Goal: Task Accomplishment & Management: Use online tool/utility

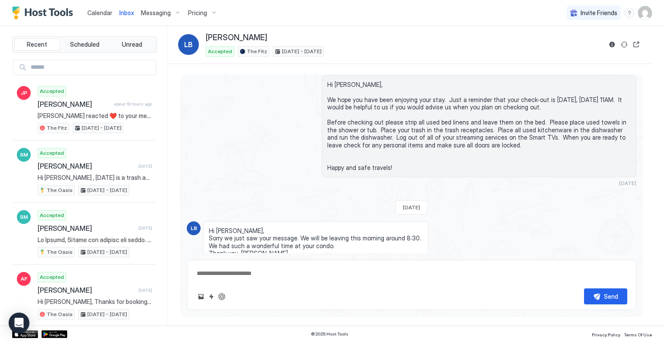
click at [599, 11] on span "Invite Friends" at bounding box center [599, 13] width 37 height 8
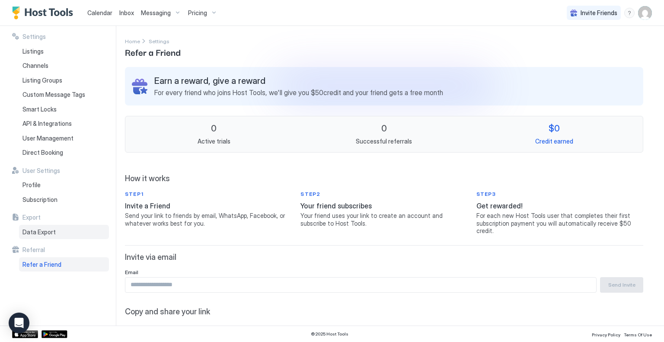
click at [47, 232] on span "Data Export" at bounding box center [38, 232] width 33 height 8
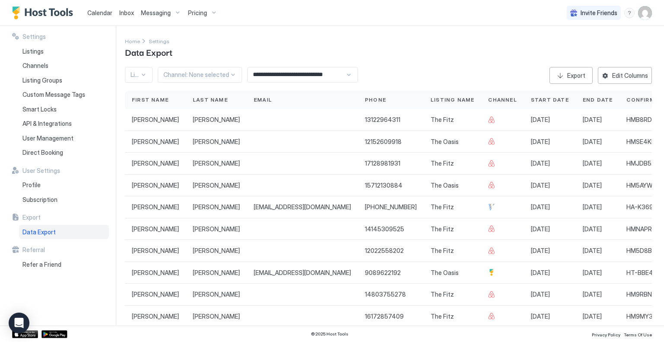
click at [343, 79] on input "**********" at bounding box center [297, 74] width 98 height 15
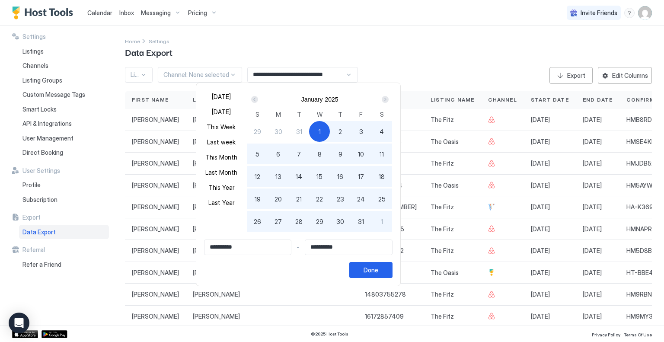
click at [244, 248] on input "**********" at bounding box center [248, 247] width 87 height 15
click at [253, 99] on div "Prev" at bounding box center [254, 99] width 7 height 7
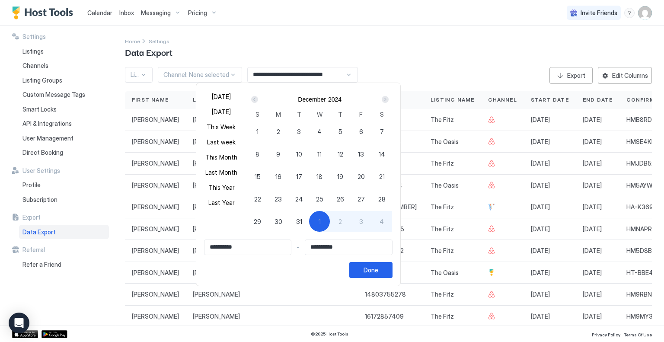
click at [253, 99] on div "Prev" at bounding box center [254, 99] width 7 height 7
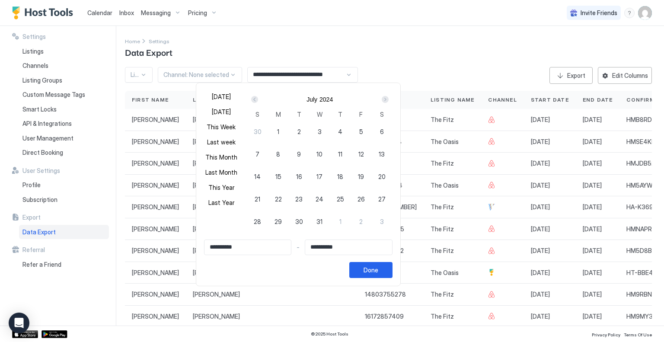
click at [253, 99] on div "Prev" at bounding box center [254, 99] width 7 height 7
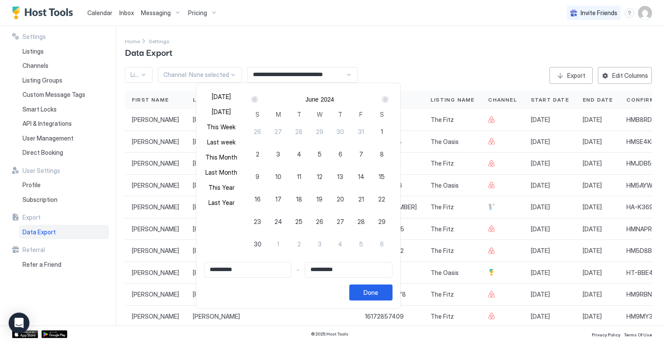
click at [253, 99] on div "Prev" at bounding box center [254, 99] width 7 height 7
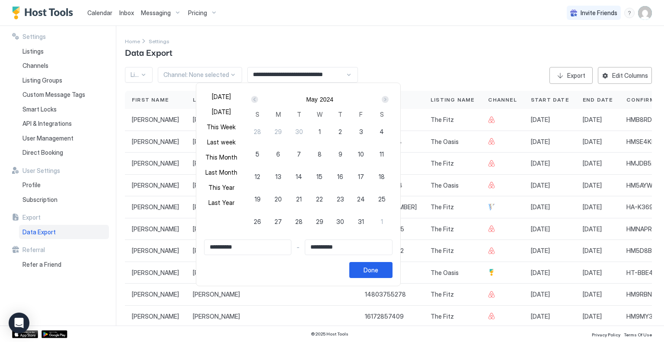
click at [253, 99] on div "Prev" at bounding box center [254, 99] width 7 height 7
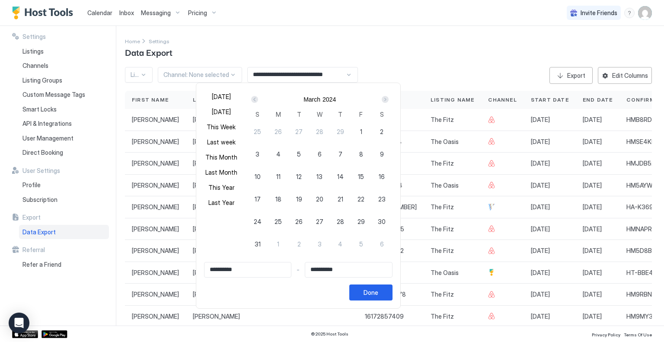
click at [253, 99] on div "Prev" at bounding box center [254, 99] width 7 height 7
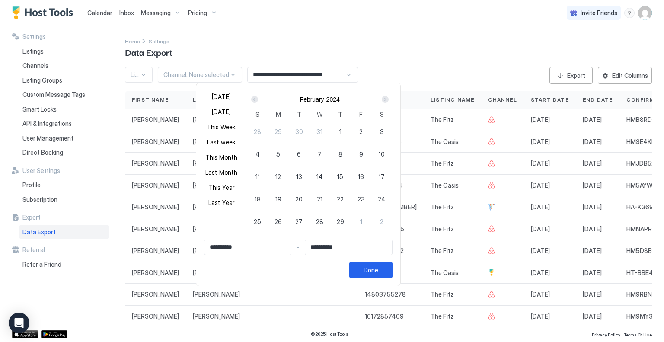
click at [253, 99] on div "Prev" at bounding box center [254, 99] width 7 height 7
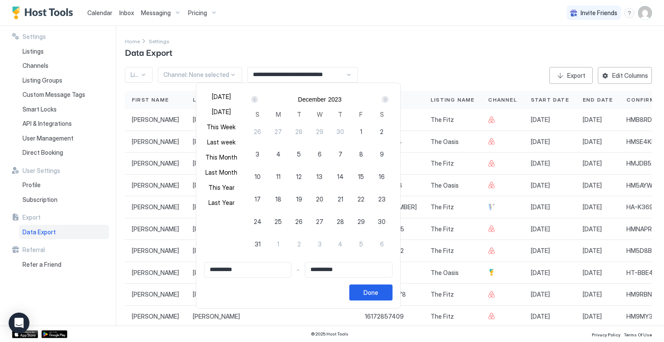
click at [253, 99] on div "Prev" at bounding box center [254, 99] width 7 height 7
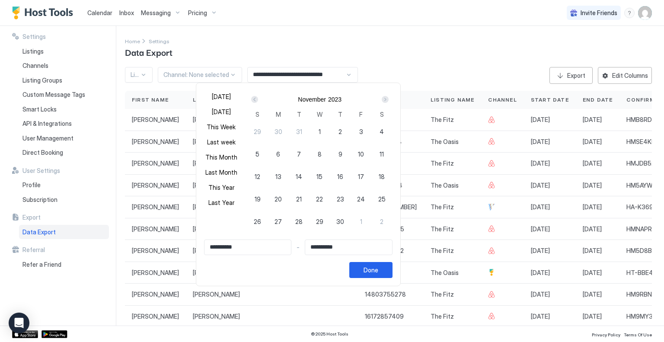
click at [253, 99] on div "Prev" at bounding box center [254, 99] width 7 height 7
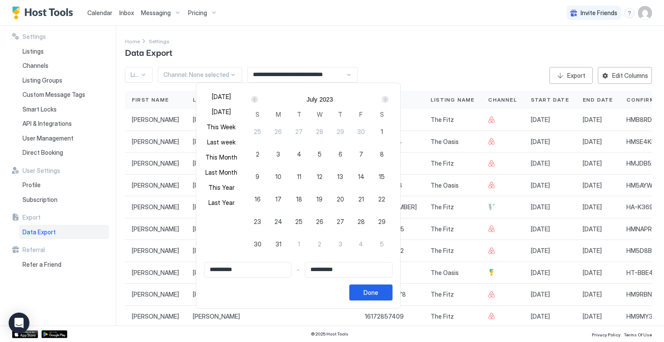
click at [253, 99] on div "Prev" at bounding box center [254, 99] width 7 height 7
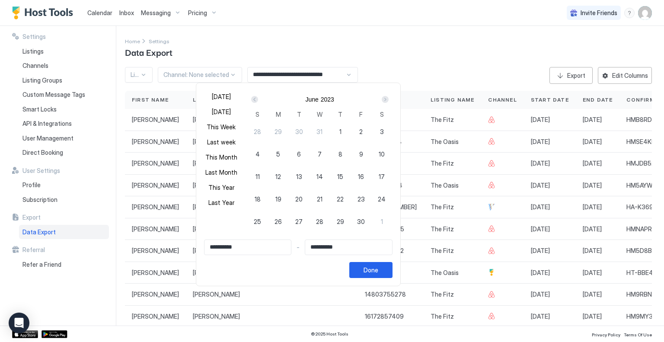
click at [253, 99] on div "Prev" at bounding box center [254, 99] width 7 height 7
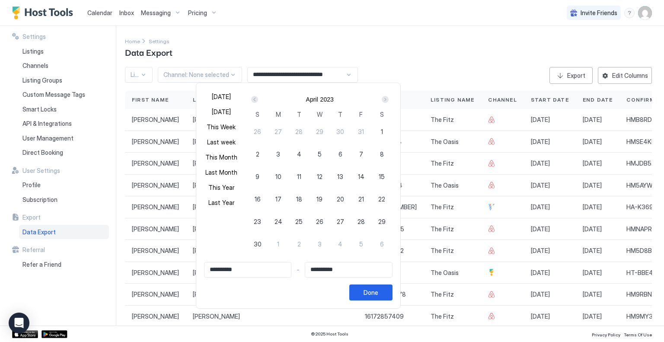
click at [253, 99] on div "Prev" at bounding box center [254, 99] width 7 height 7
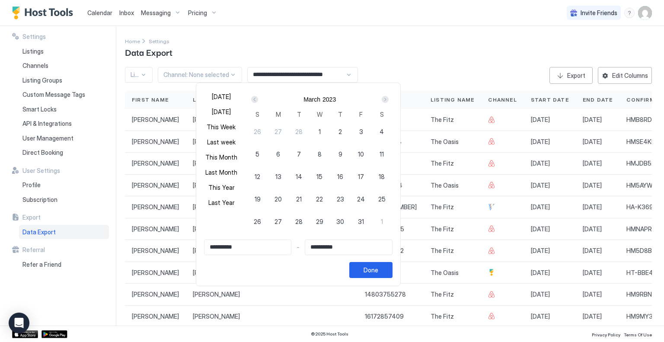
click at [253, 99] on div "Prev" at bounding box center [254, 99] width 7 height 7
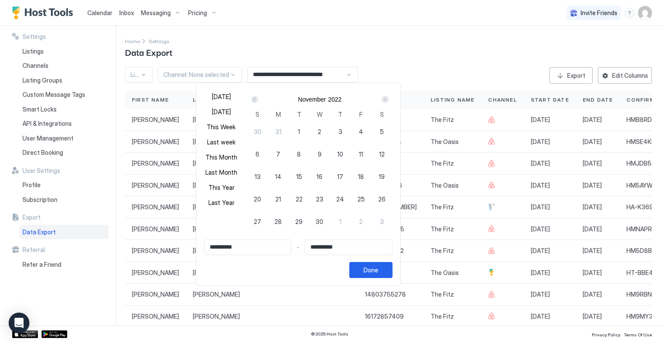
click at [253, 99] on div "Prev" at bounding box center [254, 99] width 7 height 7
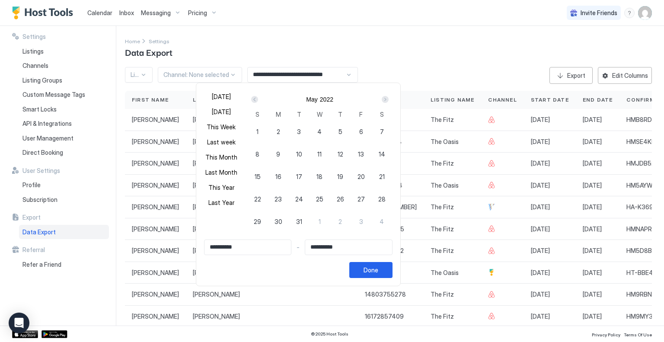
click at [253, 99] on div "Prev" at bounding box center [254, 99] width 7 height 7
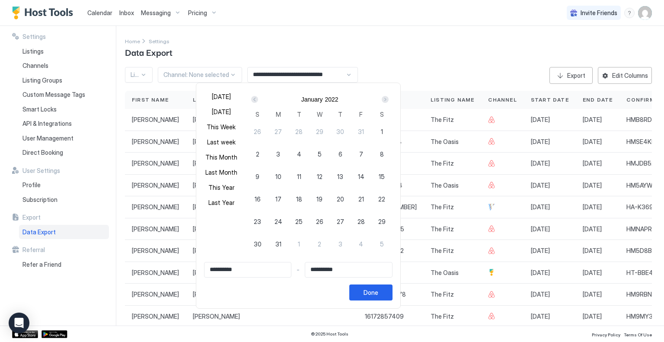
click at [253, 99] on div "Prev" at bounding box center [254, 99] width 7 height 7
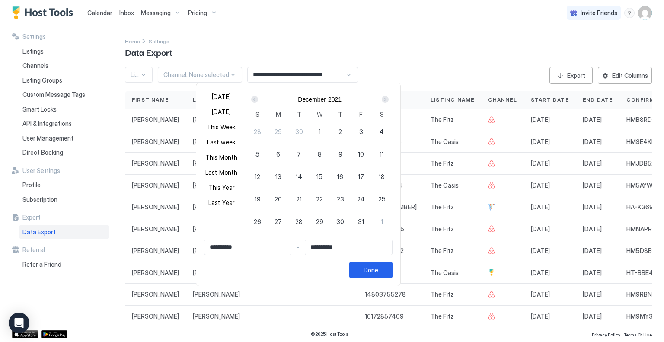
click at [253, 99] on div "Prev" at bounding box center [254, 99] width 7 height 7
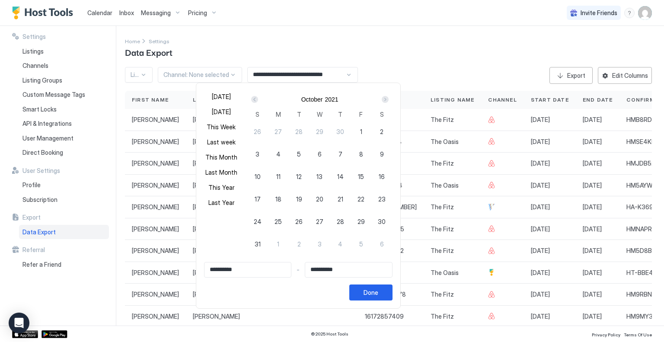
click at [253, 99] on div "Prev" at bounding box center [254, 99] width 7 height 7
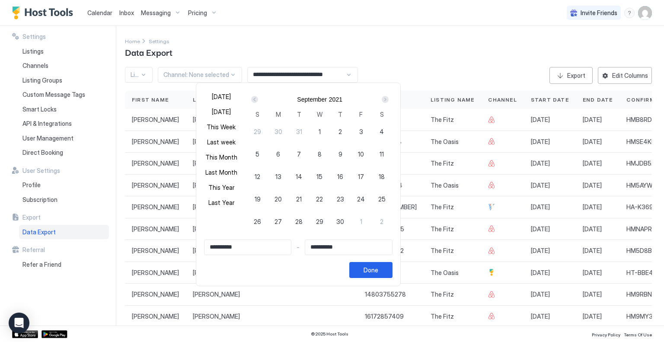
click at [253, 99] on div "Prev" at bounding box center [254, 99] width 7 height 7
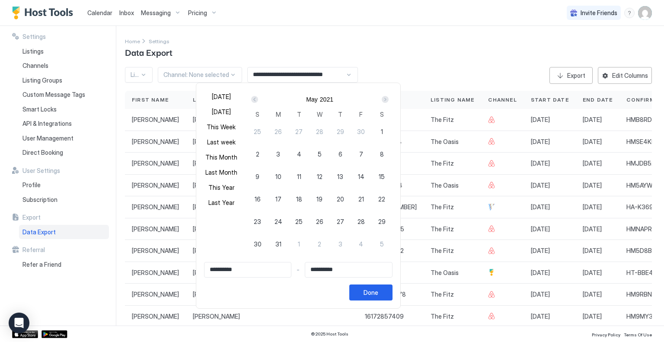
click at [253, 99] on div "Prev" at bounding box center [254, 99] width 7 height 7
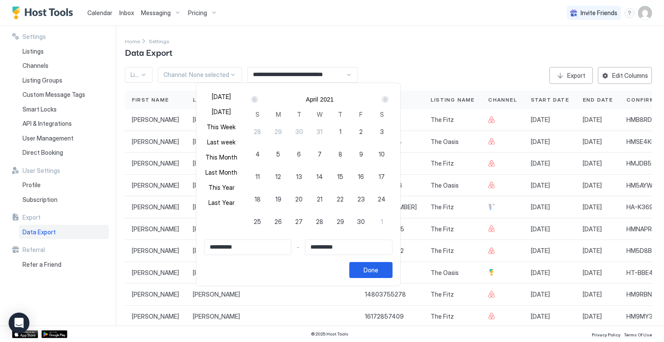
click at [253, 99] on div "Prev" at bounding box center [254, 99] width 7 height 7
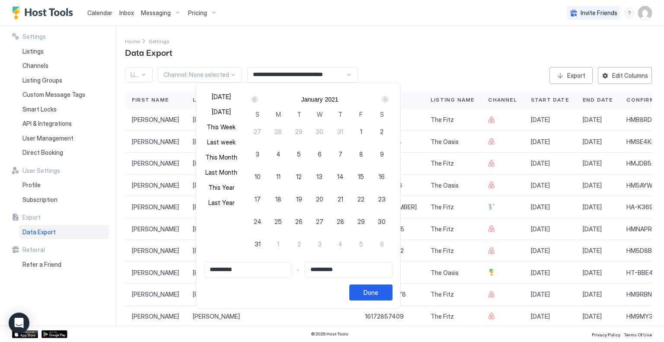
click at [253, 99] on div "Prev" at bounding box center [254, 99] width 7 height 7
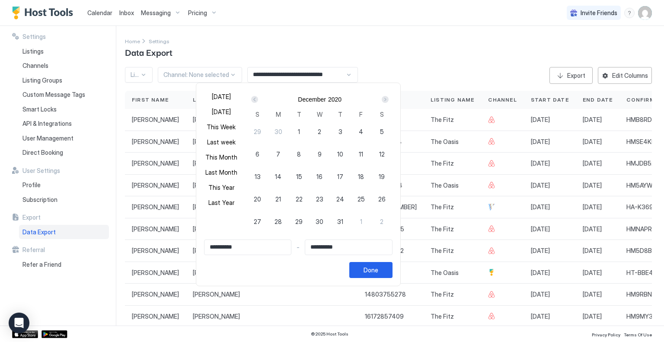
click at [253, 99] on div "Prev" at bounding box center [254, 99] width 7 height 7
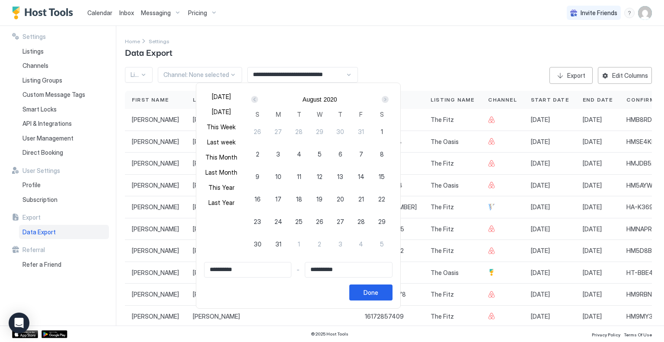
click at [253, 99] on div "Prev" at bounding box center [254, 99] width 7 height 7
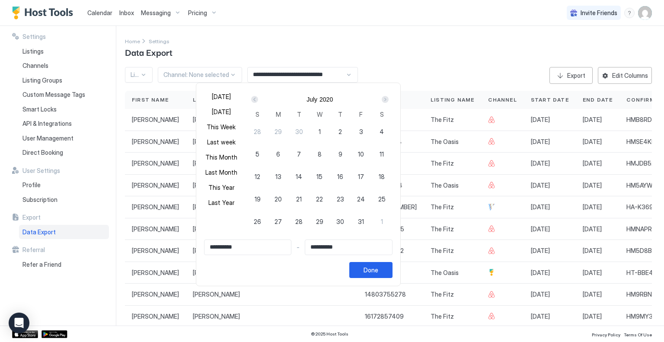
click at [253, 99] on div "Prev" at bounding box center [254, 99] width 7 height 7
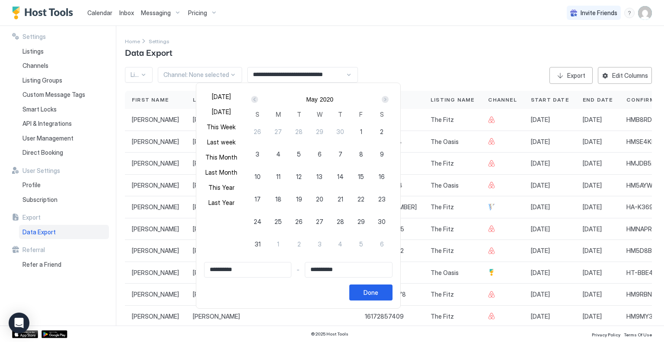
click at [253, 99] on div "Prev" at bounding box center [254, 99] width 7 height 7
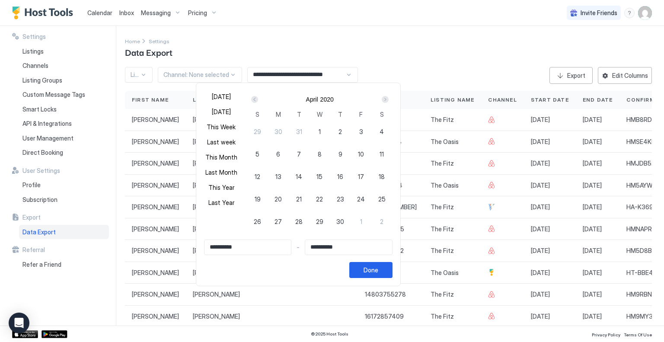
click at [253, 99] on div "Prev" at bounding box center [254, 99] width 7 height 7
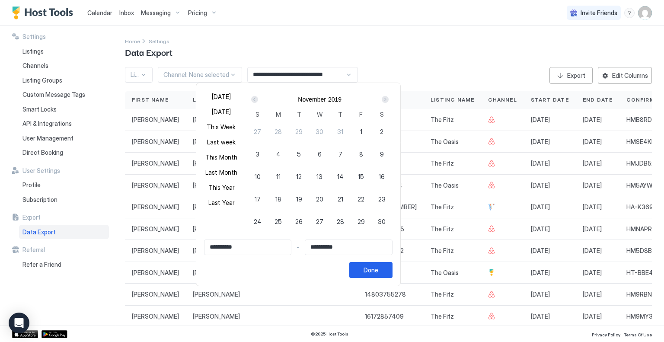
click at [360, 132] on div "1" at bounding box center [361, 131] width 21 height 21
type input "**********"
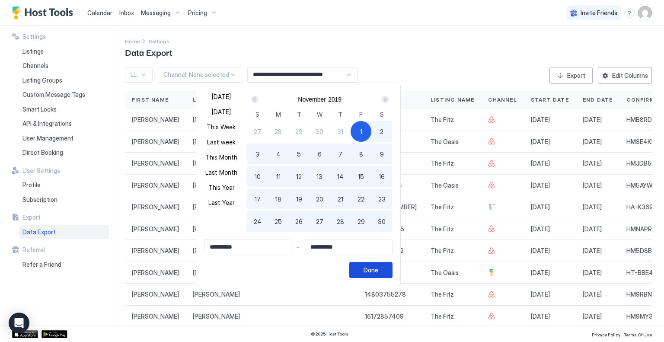
click at [372, 266] on div "Done" at bounding box center [371, 269] width 15 height 9
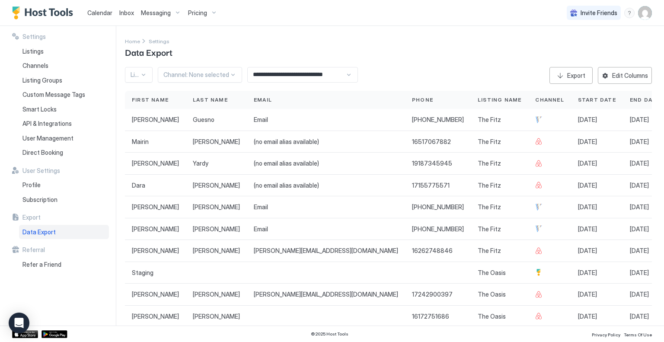
click at [405, 266] on div at bounding box center [438, 273] width 66 height 22
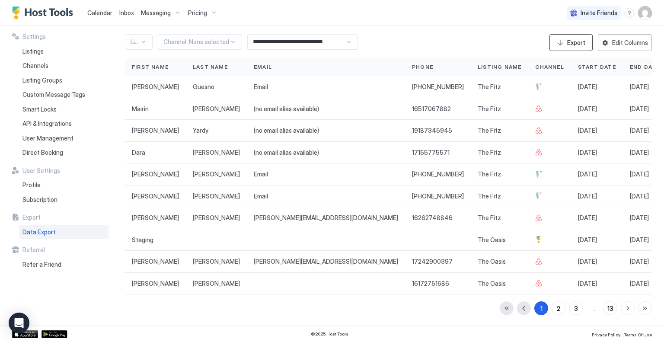
click at [567, 42] on div "Export" at bounding box center [576, 42] width 18 height 9
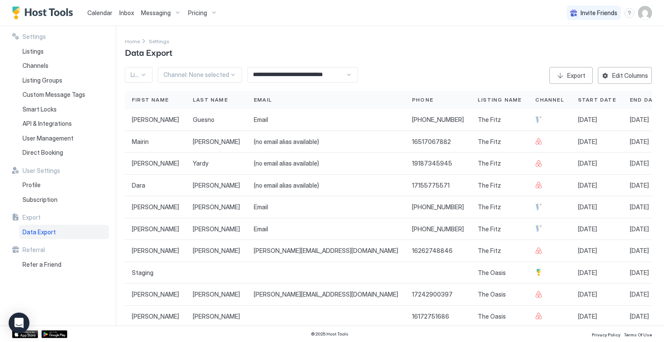
click at [142, 74] on div at bounding box center [143, 74] width 7 height 7
click at [191, 162] on div "Listing group Oasis Cleaner Listing Blue Heron Hideaway Blue Heron Hideaway Par…" at bounding box center [158, 151] width 65 height 130
click at [163, 137] on span "Sunsets Galore" at bounding box center [150, 137] width 38 height 6
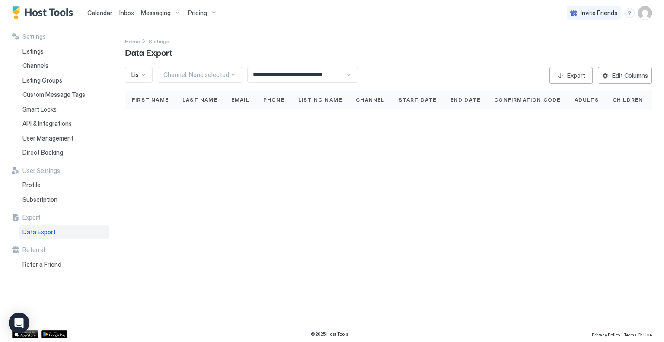
click at [163, 137] on div "**********" at bounding box center [394, 176] width 539 height 300
click at [348, 77] on div "**********" at bounding box center [302, 75] width 111 height 16
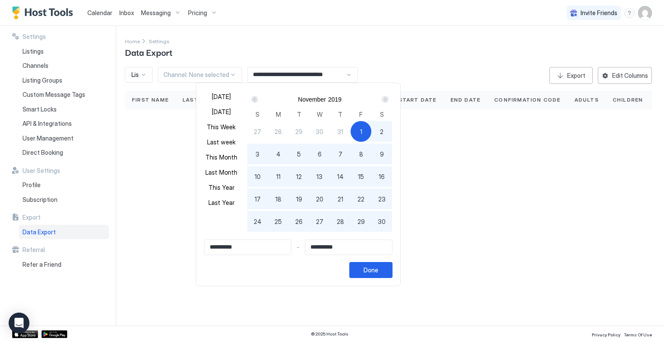
click at [37, 233] on div at bounding box center [332, 171] width 664 height 342
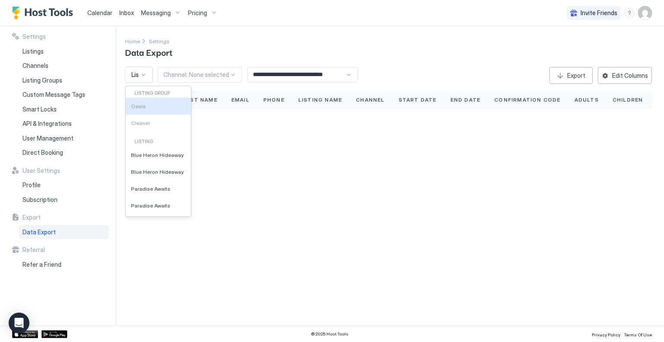
click at [142, 74] on div at bounding box center [143, 74] width 7 height 7
click at [147, 155] on span "Blue Heron Hideaway" at bounding box center [157, 155] width 53 height 6
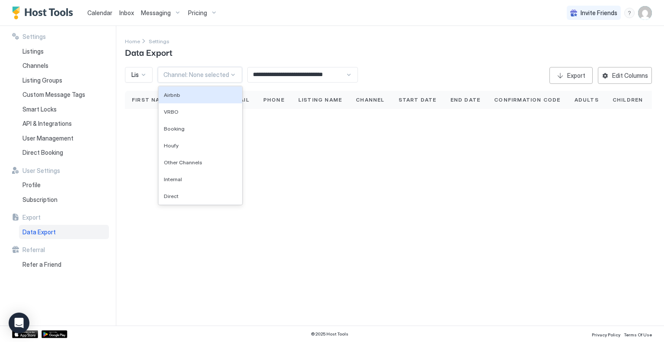
click at [230, 74] on div at bounding box center [233, 74] width 7 height 7
click at [234, 75] on div at bounding box center [233, 74] width 7 height 7
click at [214, 92] on div "Airbnb" at bounding box center [200, 95] width 73 height 6
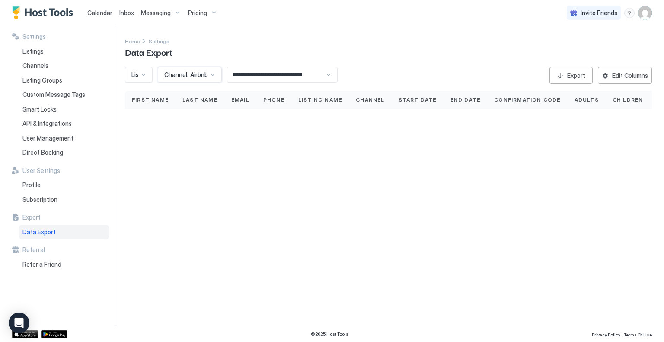
click at [259, 77] on input "**********" at bounding box center [276, 74] width 98 height 15
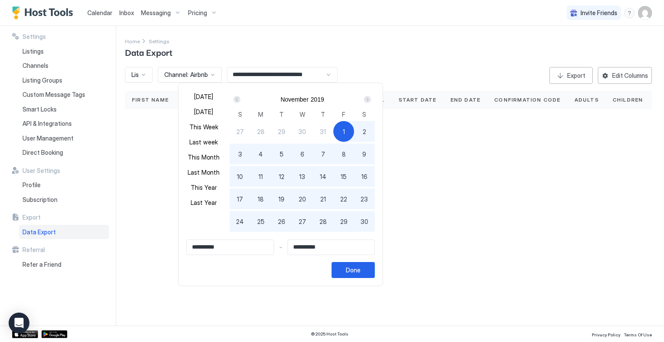
click at [239, 97] on div "Prev" at bounding box center [236, 99] width 7 height 7
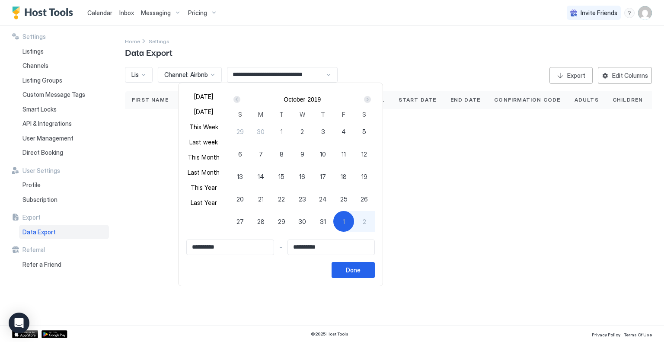
click at [239, 97] on div "Prev" at bounding box center [236, 99] width 7 height 7
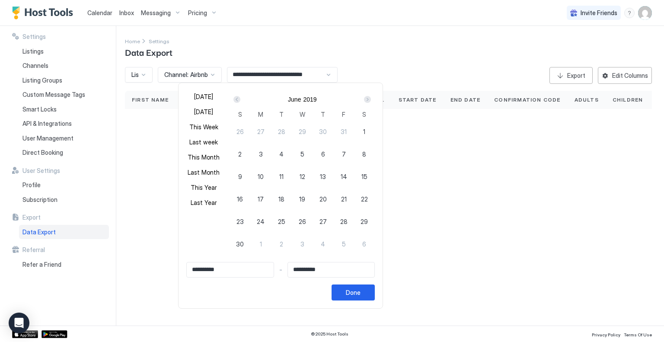
click at [239, 97] on div "Prev" at bounding box center [236, 99] width 7 height 7
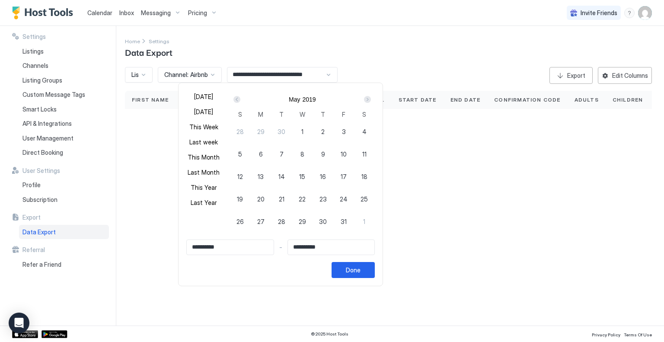
click at [239, 97] on div "Prev" at bounding box center [236, 99] width 7 height 7
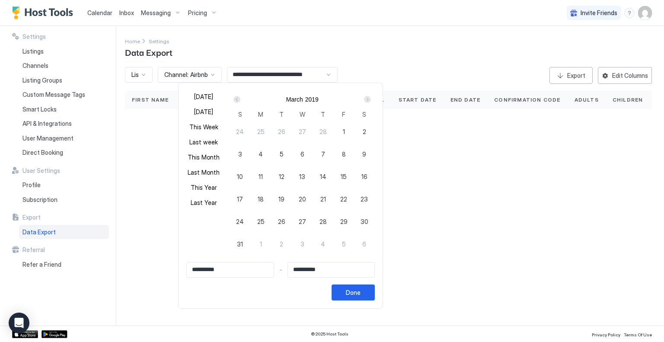
click at [239, 97] on div "Prev" at bounding box center [236, 99] width 7 height 7
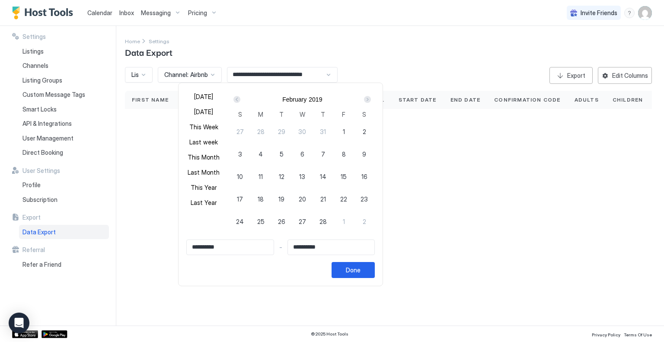
click at [239, 97] on div "Prev" at bounding box center [236, 99] width 7 height 7
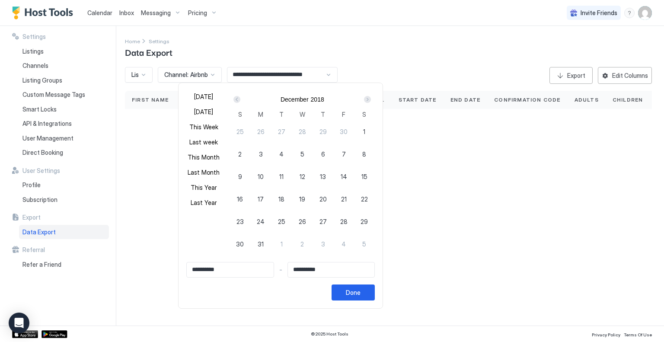
click at [239, 97] on div "Prev" at bounding box center [236, 99] width 7 height 7
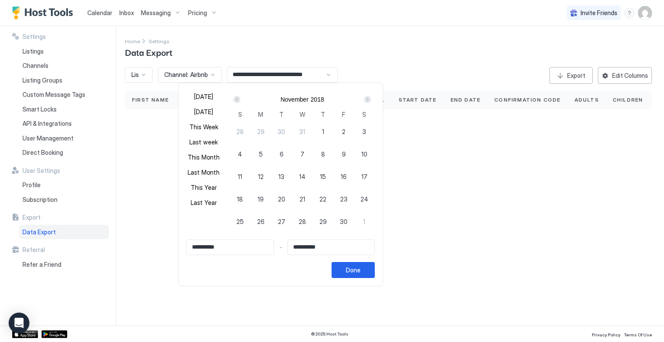
click at [239, 97] on div "Prev" at bounding box center [236, 99] width 7 height 7
click at [232, 245] on input "**********" at bounding box center [230, 247] width 87 height 15
drag, startPoint x: 232, startPoint y: 245, endPoint x: 163, endPoint y: 243, distance: 69.2
click at [163, 243] on div "**********" at bounding box center [332, 171] width 664 height 342
click at [223, 246] on input "**********" at bounding box center [230, 247] width 87 height 15
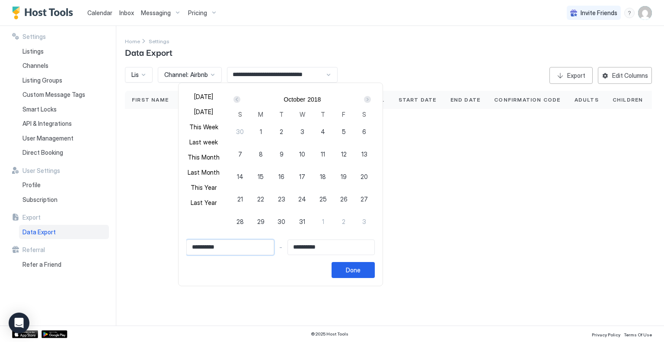
drag, startPoint x: 223, startPoint y: 246, endPoint x: 178, endPoint y: 248, distance: 44.6
drag, startPoint x: 178, startPoint y: 248, endPoint x: 232, endPoint y: 294, distance: 70.8
click at [232, 294] on div at bounding box center [332, 171] width 664 height 342
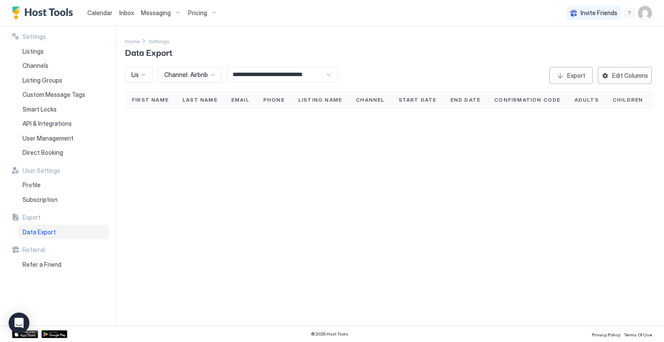
click at [294, 73] on input "**********" at bounding box center [276, 74] width 98 height 15
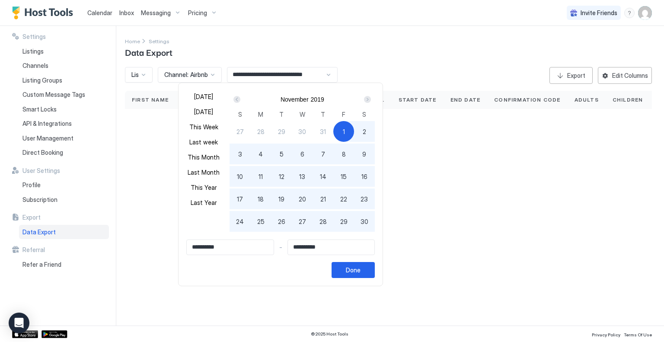
click at [240, 97] on div "Prev" at bounding box center [236, 99] width 7 height 7
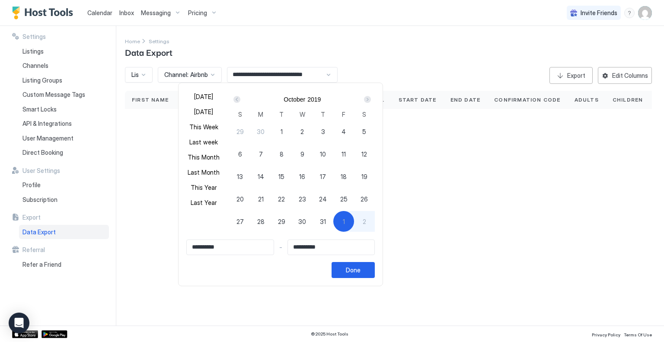
click at [240, 97] on div "Prev" at bounding box center [236, 99] width 7 height 7
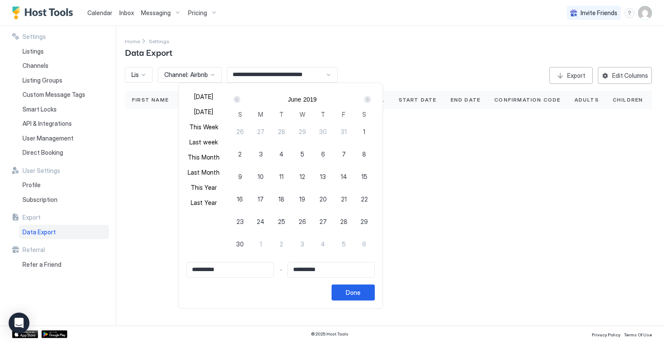
click at [240, 97] on div "Prev" at bounding box center [236, 99] width 7 height 7
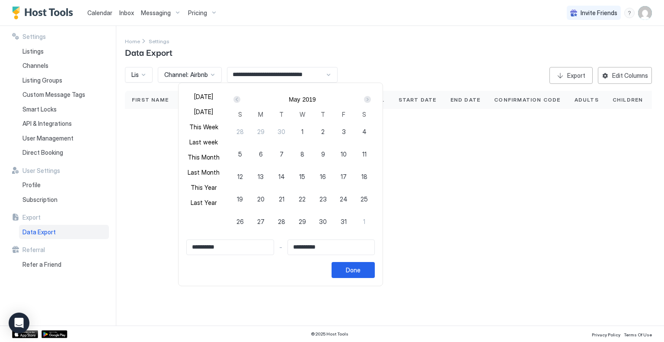
click at [240, 97] on div "Prev" at bounding box center [236, 99] width 7 height 7
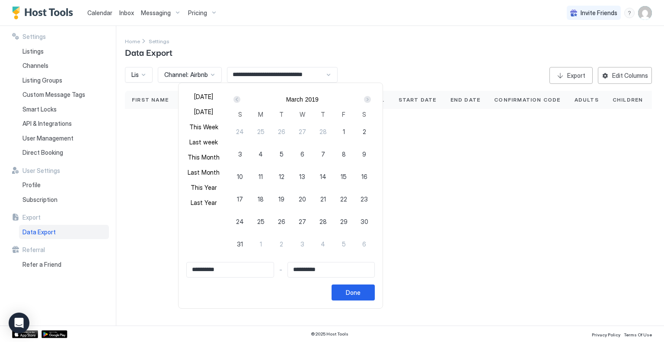
click at [240, 97] on div "Prev" at bounding box center [236, 99] width 7 height 7
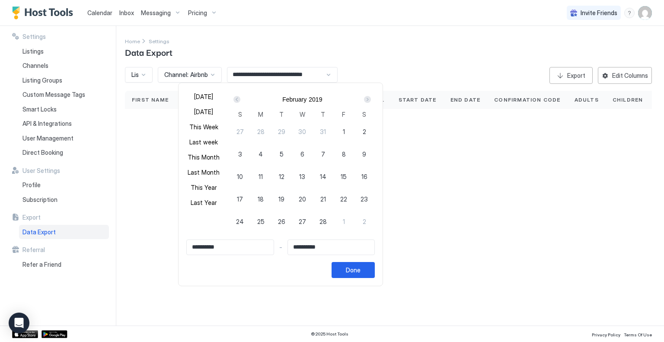
click at [240, 97] on div "Prev" at bounding box center [236, 99] width 7 height 7
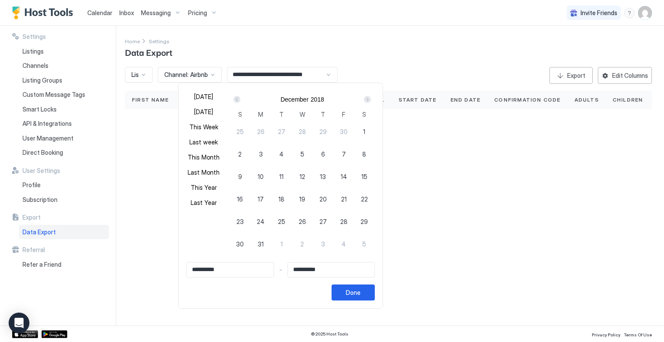
click at [240, 97] on div "Prev" at bounding box center [236, 99] width 7 height 7
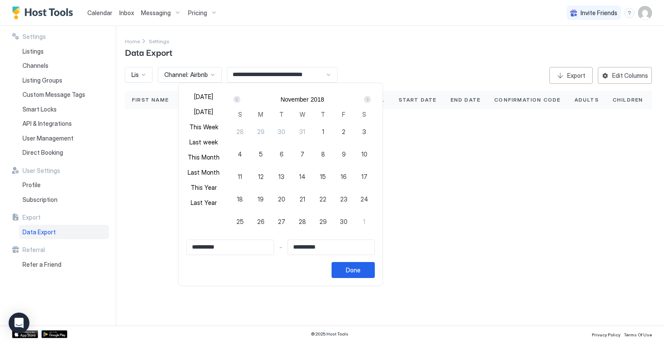
click at [327, 133] on div "1" at bounding box center [323, 131] width 21 height 21
type input "**********"
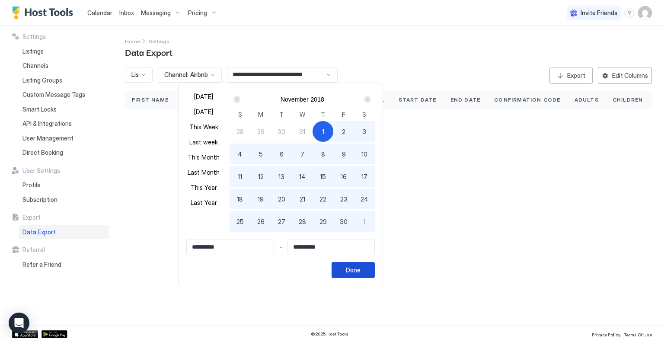
click at [357, 270] on div "Done" at bounding box center [353, 269] width 15 height 9
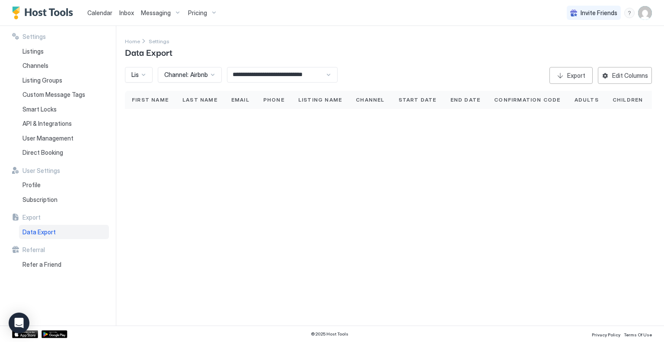
click at [143, 74] on div at bounding box center [143, 74] width 7 height 7
click at [156, 171] on span "Blue Heron Hideaway" at bounding box center [157, 172] width 53 height 6
click at [246, 75] on input "**********" at bounding box center [276, 74] width 98 height 15
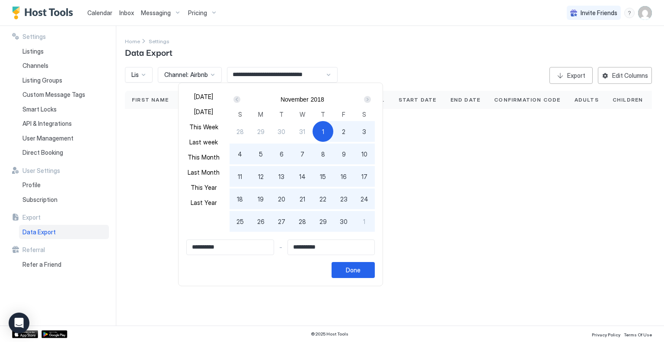
click at [239, 95] on div "Prev" at bounding box center [237, 99] width 10 height 10
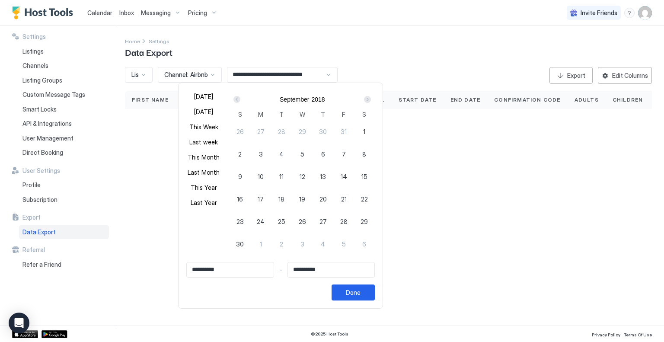
click at [239, 95] on div "Prev" at bounding box center [237, 99] width 10 height 10
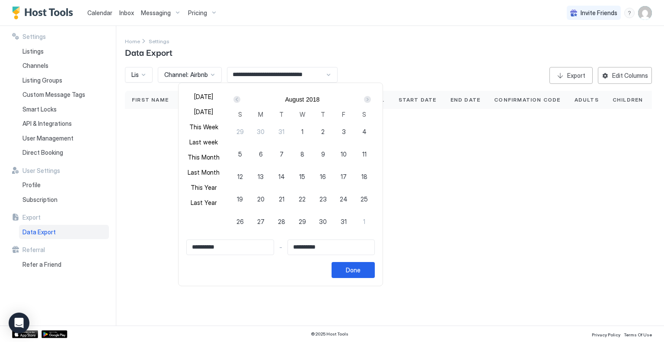
click at [239, 95] on div "Prev" at bounding box center [237, 99] width 10 height 10
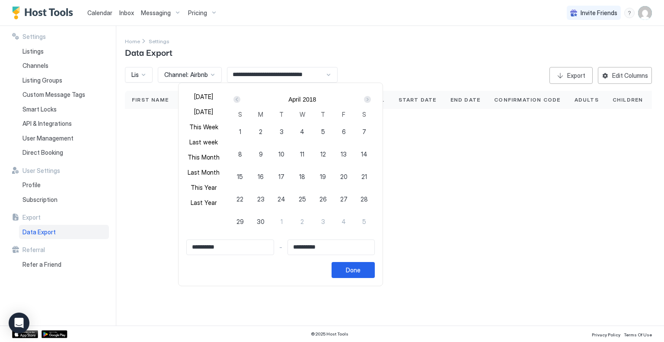
click at [239, 95] on div "Prev" at bounding box center [237, 99] width 10 height 10
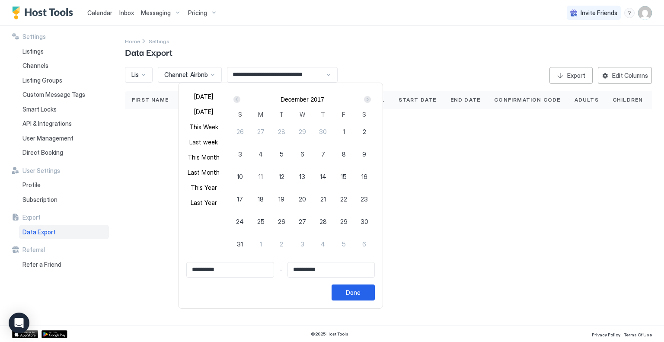
click at [239, 95] on div "Prev" at bounding box center [237, 99] width 10 height 10
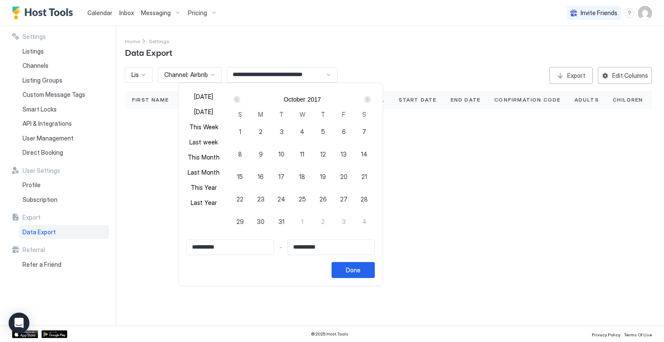
click at [239, 95] on div "Prev" at bounding box center [237, 99] width 10 height 10
click at [365, 264] on button "Done" at bounding box center [353, 270] width 43 height 16
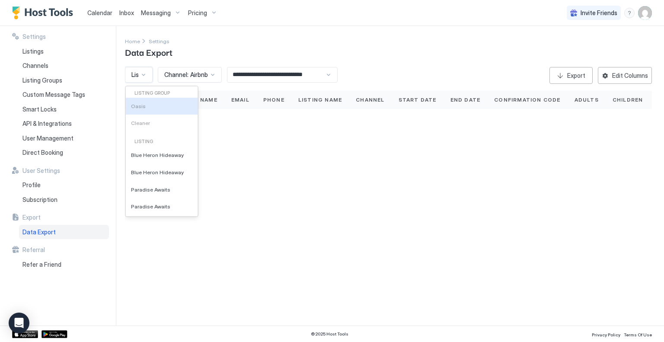
click at [135, 77] on span "Listing:" at bounding box center [140, 75] width 19 height 8
click at [148, 170] on span "Blue Heron Hideaway" at bounding box center [157, 172] width 53 height 6
click at [137, 74] on span "Listing:" at bounding box center [140, 75] width 19 height 8
click at [152, 193] on div "Paradise Awaits" at bounding box center [162, 189] width 72 height 17
click at [142, 75] on div at bounding box center [143, 74] width 7 height 7
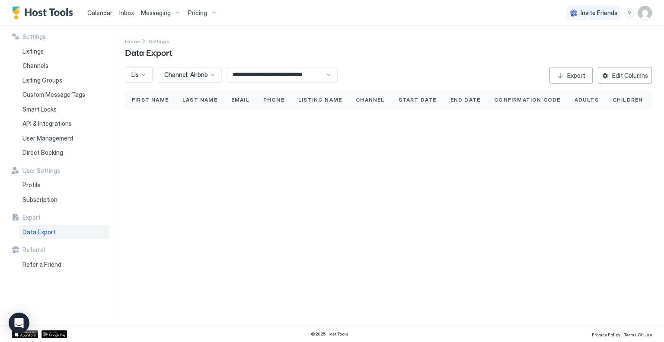
click at [142, 75] on div at bounding box center [143, 74] width 7 height 7
click at [144, 76] on div at bounding box center [143, 74] width 7 height 7
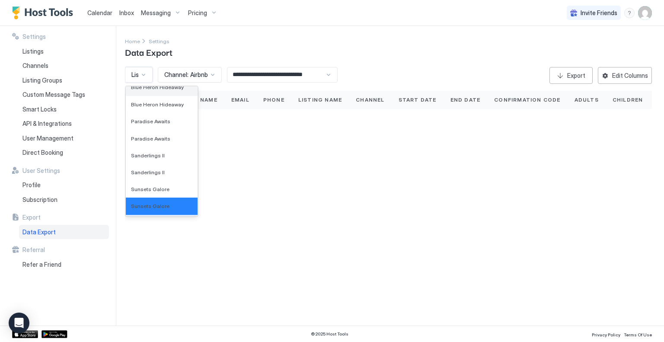
scroll to position [67, 0]
click at [149, 153] on span "Sanderlings II" at bounding box center [148, 156] width 34 height 6
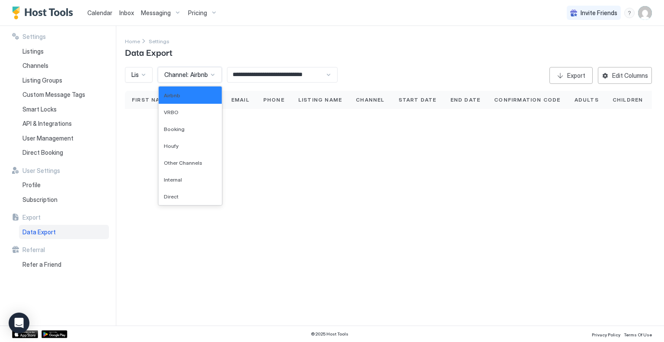
click at [210, 77] on div at bounding box center [212, 74] width 7 height 7
click at [205, 109] on div "VRBO" at bounding box center [190, 112] width 53 height 6
click at [213, 71] on div at bounding box center [211, 74] width 7 height 7
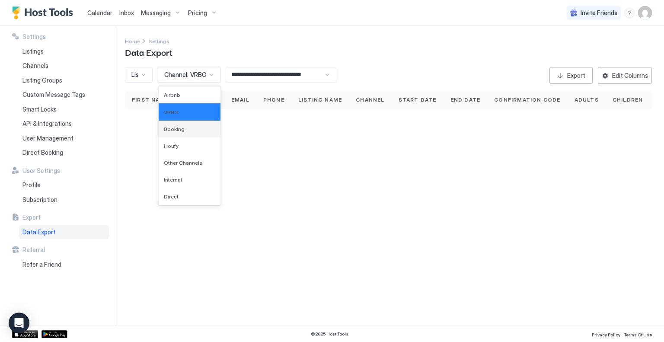
click at [207, 122] on div "Booking" at bounding box center [190, 129] width 62 height 17
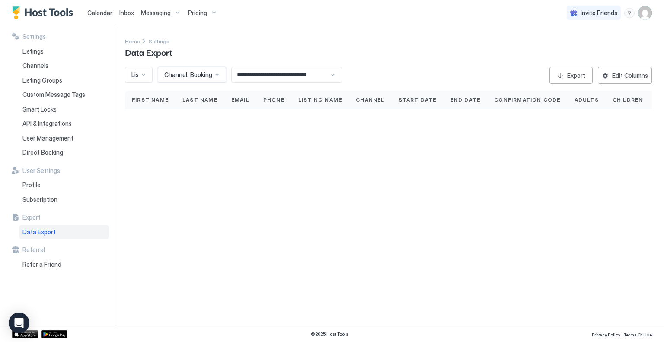
click at [215, 75] on div at bounding box center [217, 74] width 7 height 7
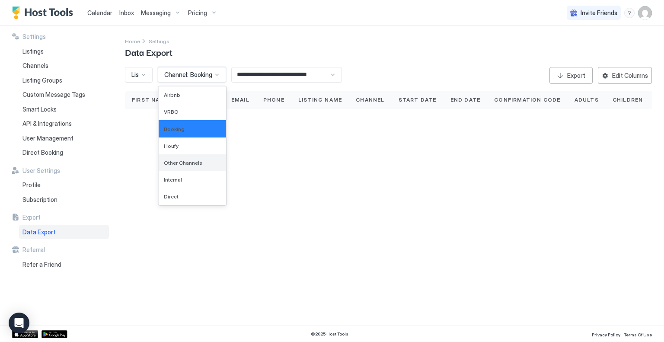
click at [209, 169] on div "Other Channels" at bounding box center [192, 162] width 67 height 17
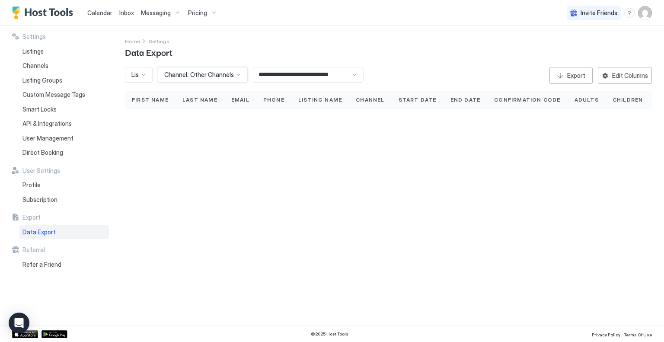
click at [231, 74] on span "Other Channels" at bounding box center [212, 75] width 44 height 8
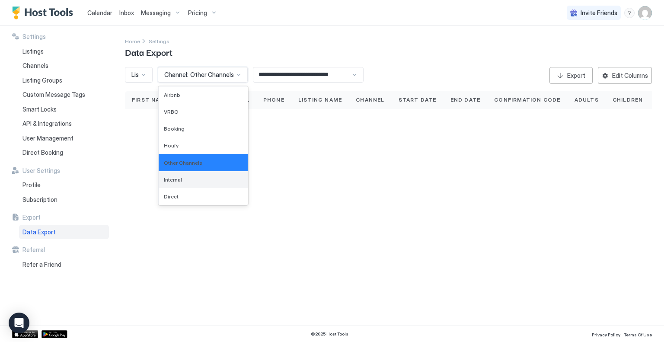
click at [214, 179] on div "Internal" at bounding box center [203, 179] width 79 height 6
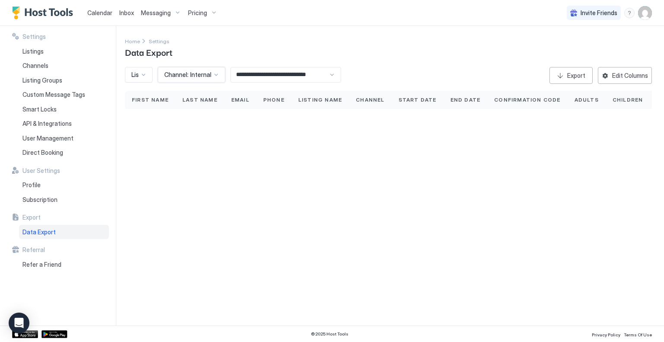
click at [211, 75] on div at bounding box center [187, 75] width 49 height 8
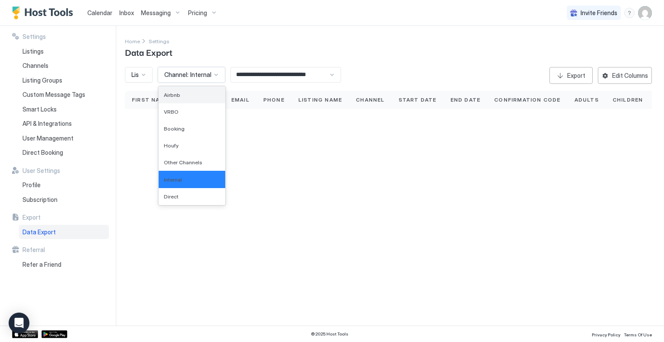
click at [208, 99] on div "Airbnb" at bounding box center [192, 94] width 67 height 17
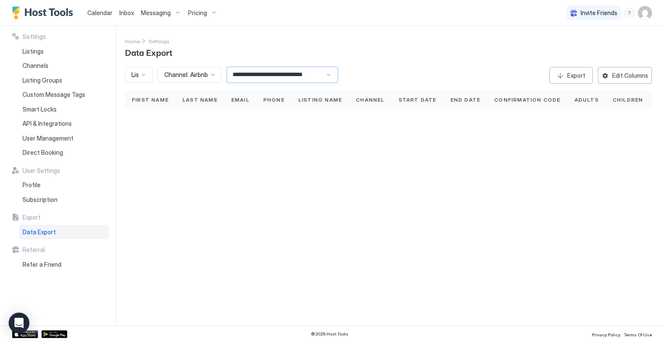
click at [261, 76] on input "**********" at bounding box center [276, 74] width 98 height 15
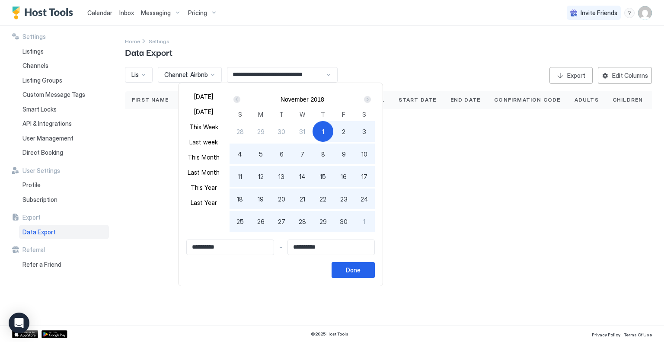
drag, startPoint x: 261, startPoint y: 76, endPoint x: 261, endPoint y: 55, distance: 20.8
click at [261, 55] on div at bounding box center [332, 171] width 664 height 342
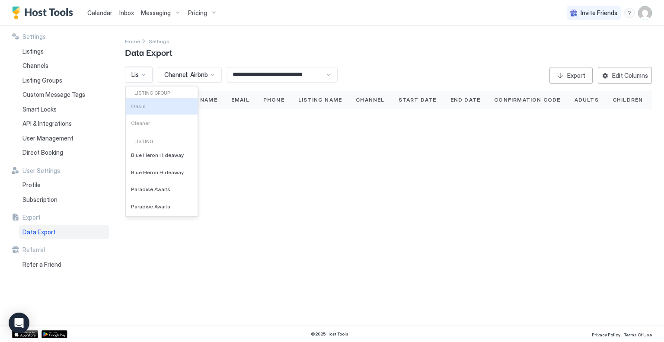
click at [141, 77] on div at bounding box center [143, 74] width 7 height 7
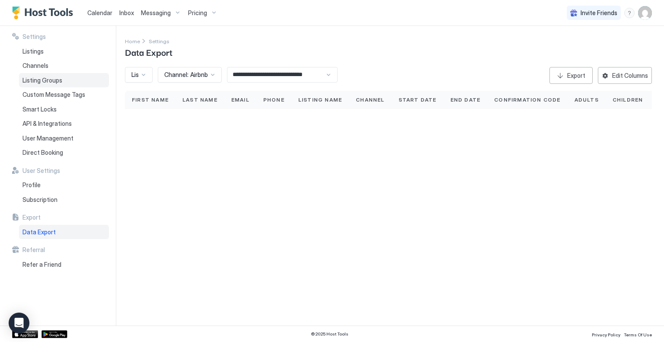
click at [51, 83] on span "Listing Groups" at bounding box center [42, 81] width 40 height 8
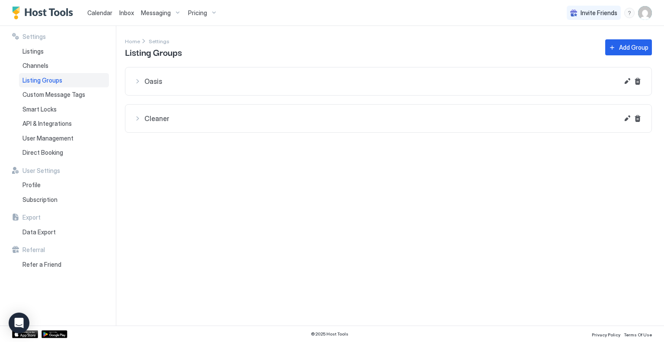
click at [51, 83] on span "Listing Groups" at bounding box center [42, 81] width 40 height 8
click at [44, 233] on span "Data Export" at bounding box center [38, 232] width 33 height 8
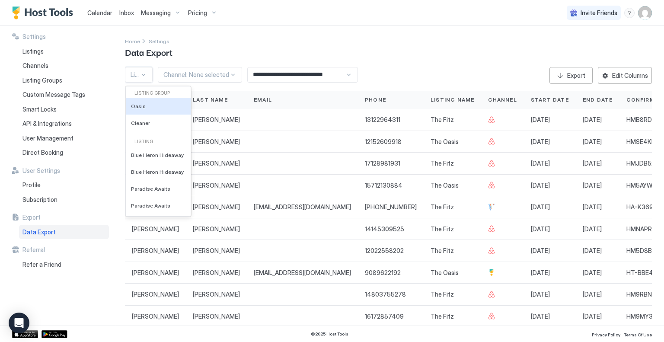
click at [146, 78] on div at bounding box center [143, 75] width 7 height 8
